Goal: Task Accomplishment & Management: Manage account settings

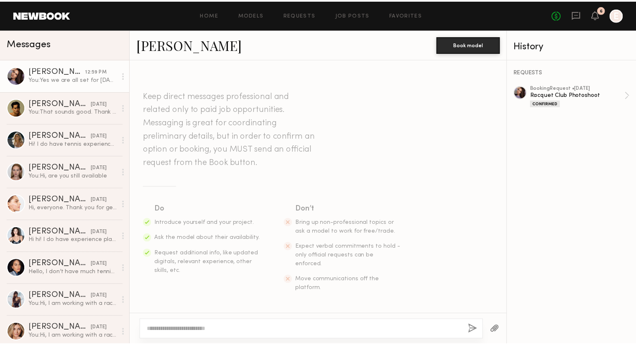
scroll to position [1030, 0]
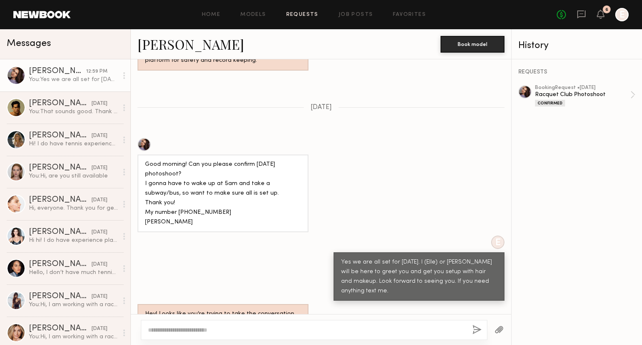
click at [313, 12] on link "Requests" at bounding box center [302, 14] width 32 height 5
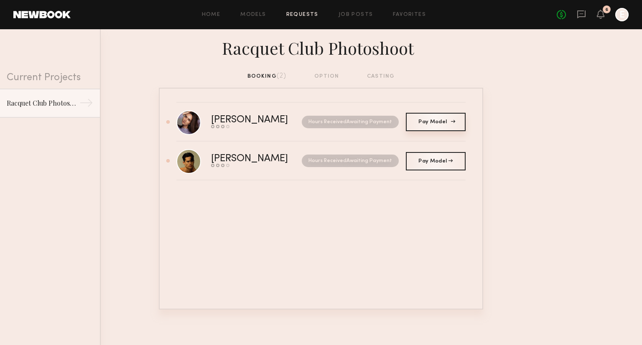
click at [437, 121] on span "Pay Model" at bounding box center [436, 122] width 34 height 5
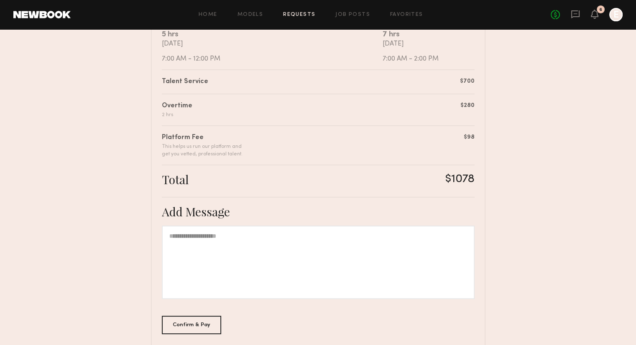
scroll to position [153, 0]
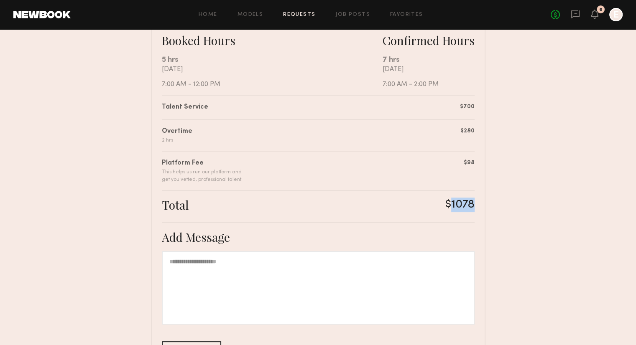
drag, startPoint x: 475, startPoint y: 207, endPoint x: 452, endPoint y: 205, distance: 23.5
click at [452, 205] on div "Summary [PERSON_NAME] has submitted the following invoice. If you disagree with…" at bounding box center [318, 168] width 335 height 462
copy div "1078"
click at [375, 236] on div "Add Message" at bounding box center [318, 237] width 313 height 15
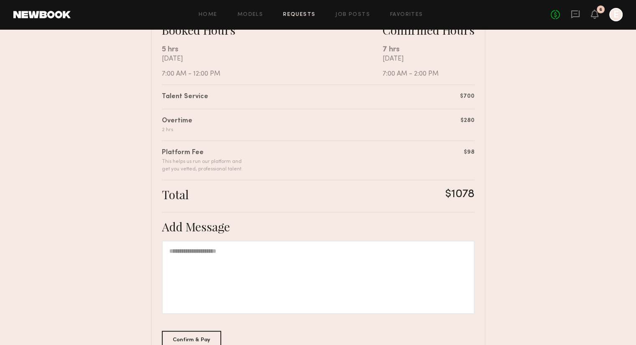
scroll to position [211, 0]
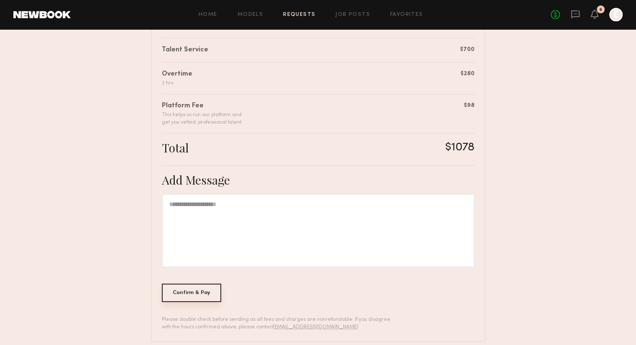
click at [191, 296] on div "Confirm & Pay" at bounding box center [192, 293] width 60 height 18
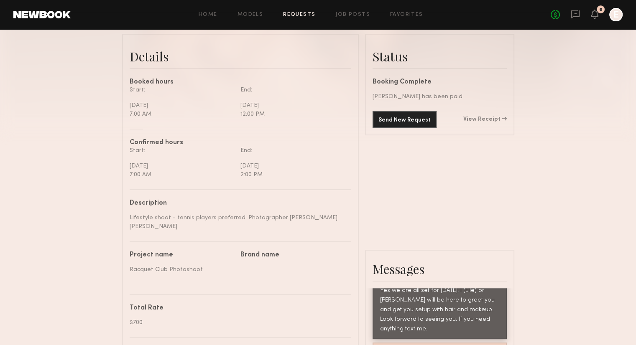
scroll to position [207, 0]
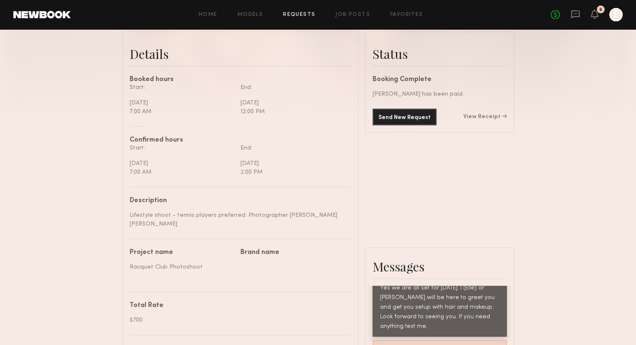
click at [293, 14] on link "Requests" at bounding box center [299, 14] width 32 height 5
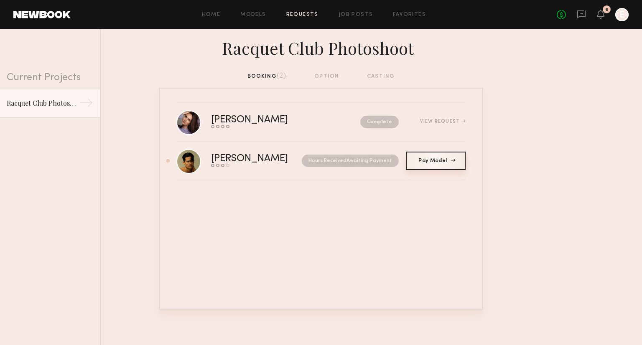
click at [443, 161] on span "Pay Model" at bounding box center [436, 160] width 34 height 5
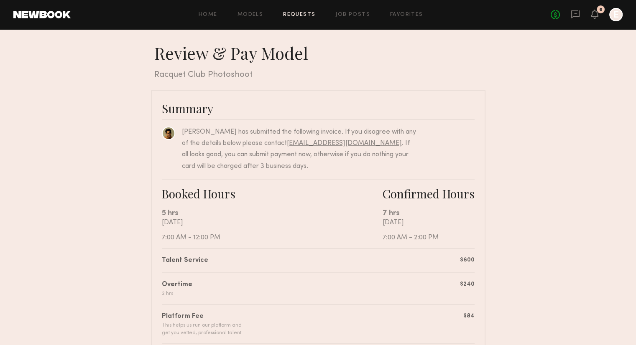
scroll to position [99, 0]
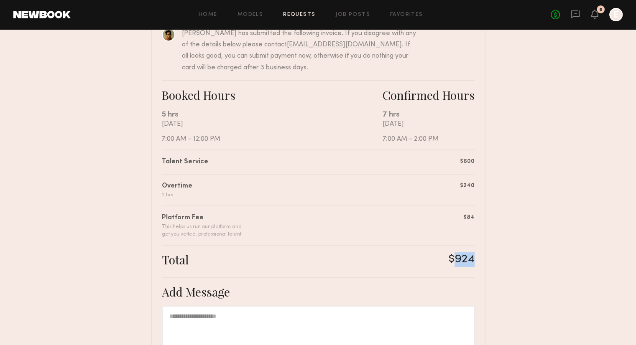
drag, startPoint x: 477, startPoint y: 260, endPoint x: 453, endPoint y: 257, distance: 23.7
click at [453, 257] on div "Summary [PERSON_NAME] has submitted the following invoice. If you disagree with…" at bounding box center [318, 223] width 335 height 462
click at [298, 168] on div "Summary [PERSON_NAME] has submitted the following invoice. If you disagree with…" at bounding box center [318, 223] width 335 height 462
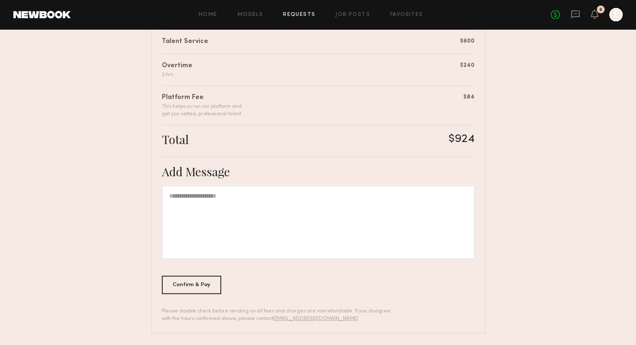
scroll to position [219, 0]
click at [185, 286] on div "Confirm & Pay" at bounding box center [192, 285] width 60 height 18
